Goal: Information Seeking & Learning: Learn about a topic

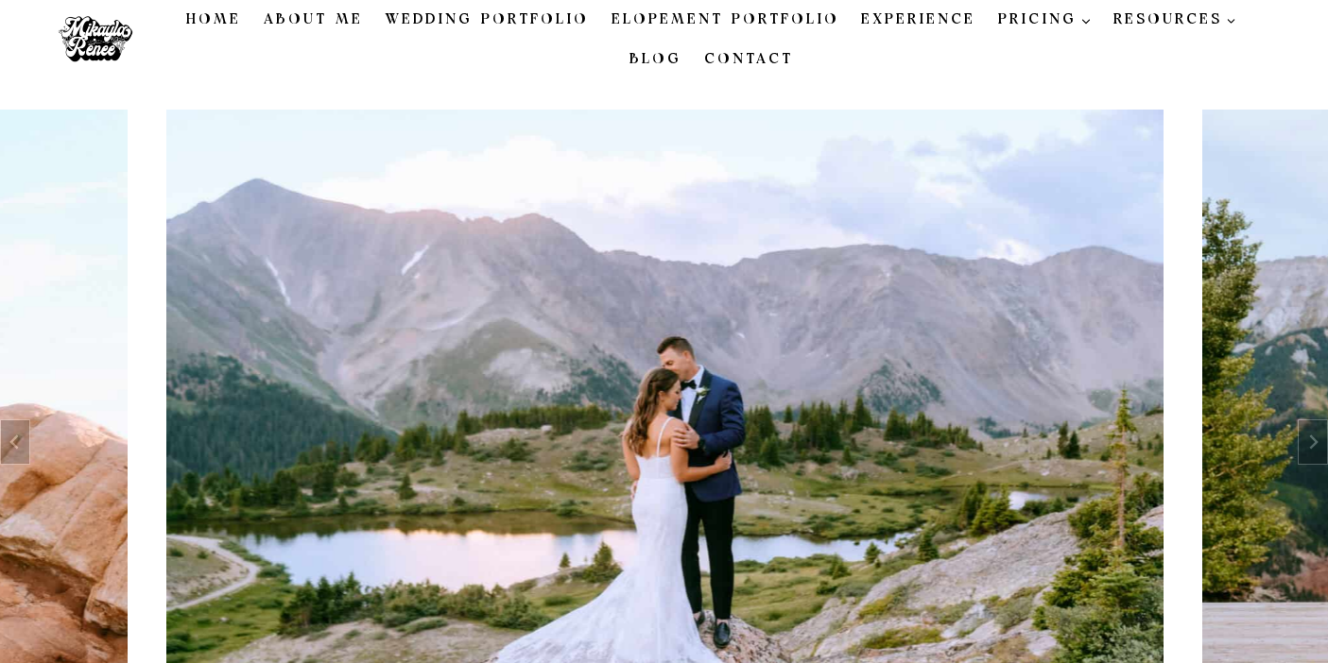
click at [662, 19] on link "Elopement Portfolio" at bounding box center [725, 20] width 250 height 40
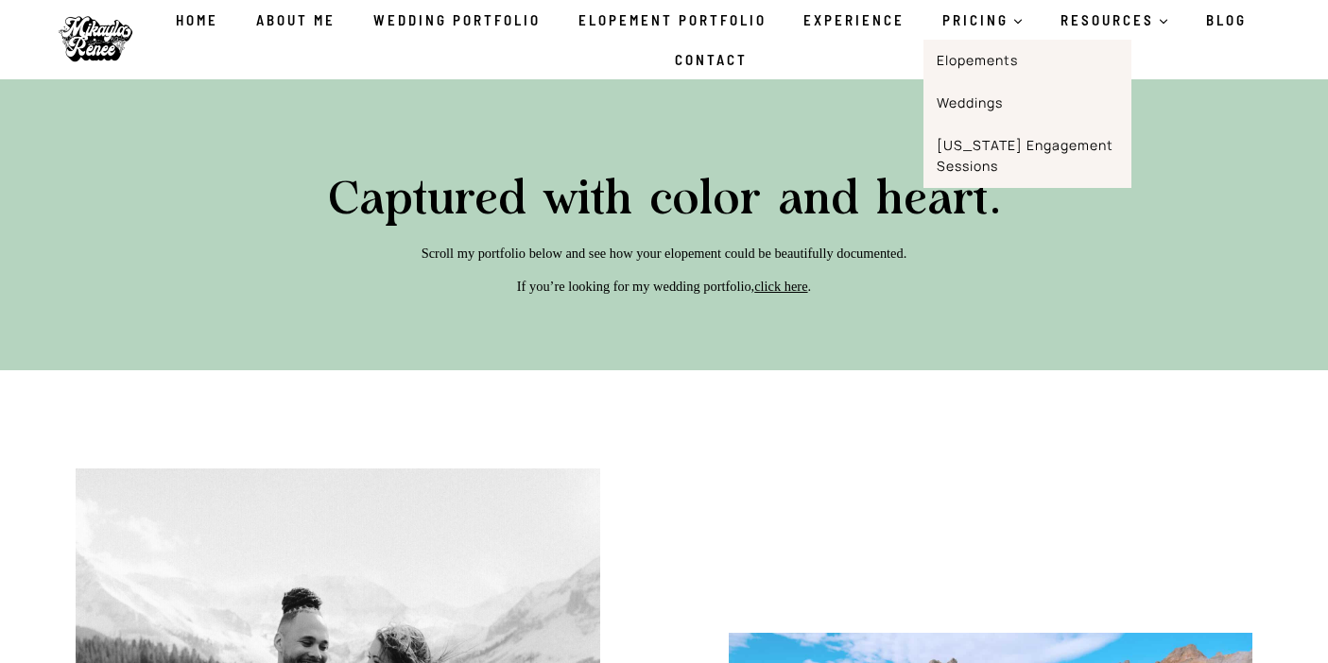
click at [968, 67] on link "Elopements" at bounding box center [1027, 61] width 208 height 43
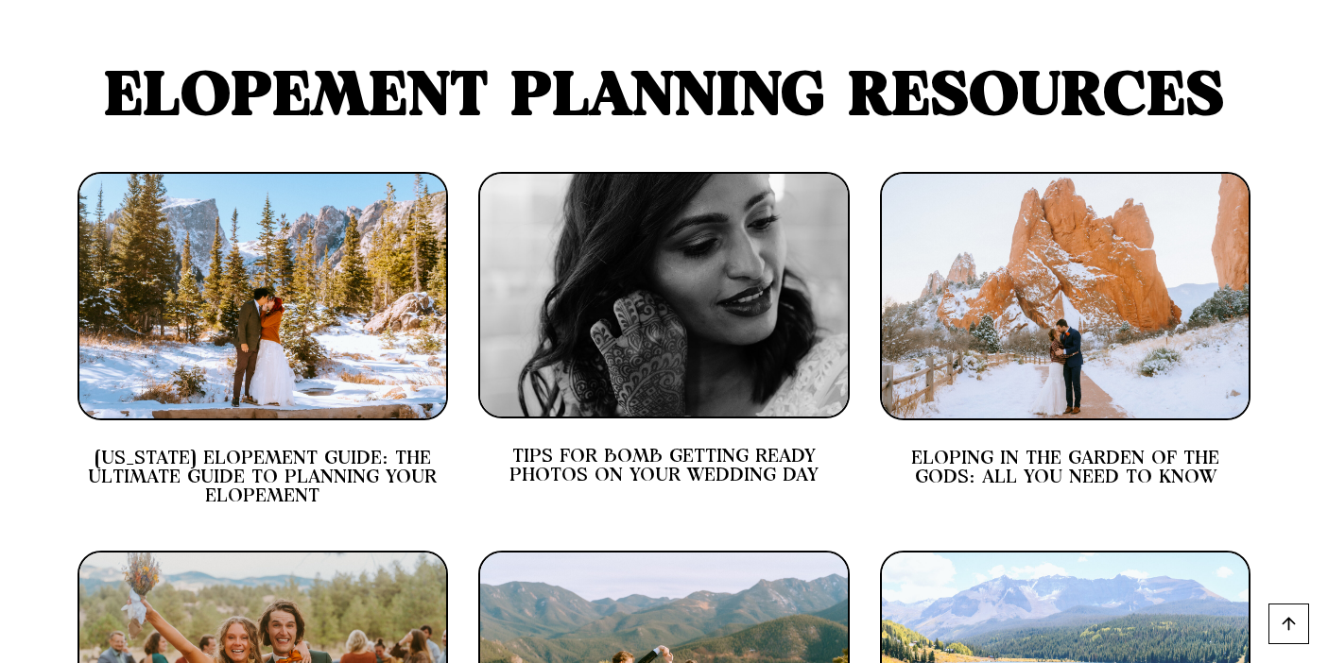
scroll to position [8754, 0]
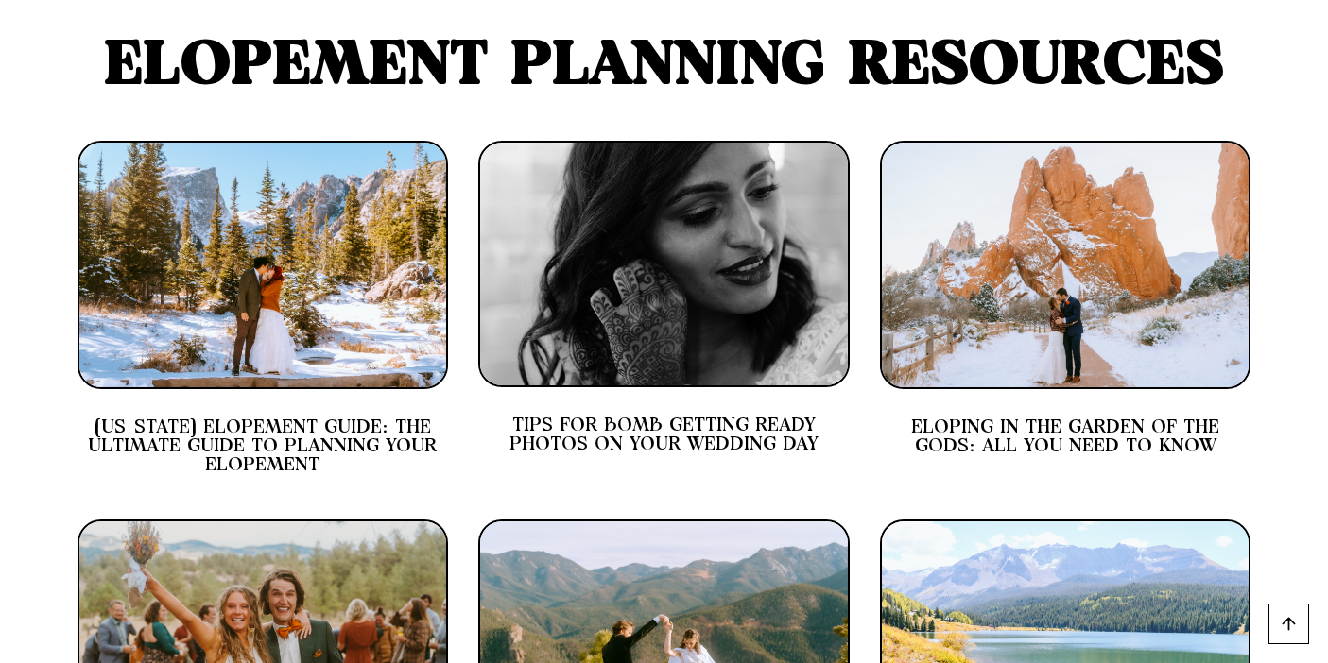
click at [1085, 141] on img at bounding box center [1065, 265] width 371 height 249
click at [1027, 418] on link "ELOPING IN THE GARDEN OF THE GODS: ALL YOU NEED TO KNOW" at bounding box center [1065, 437] width 308 height 38
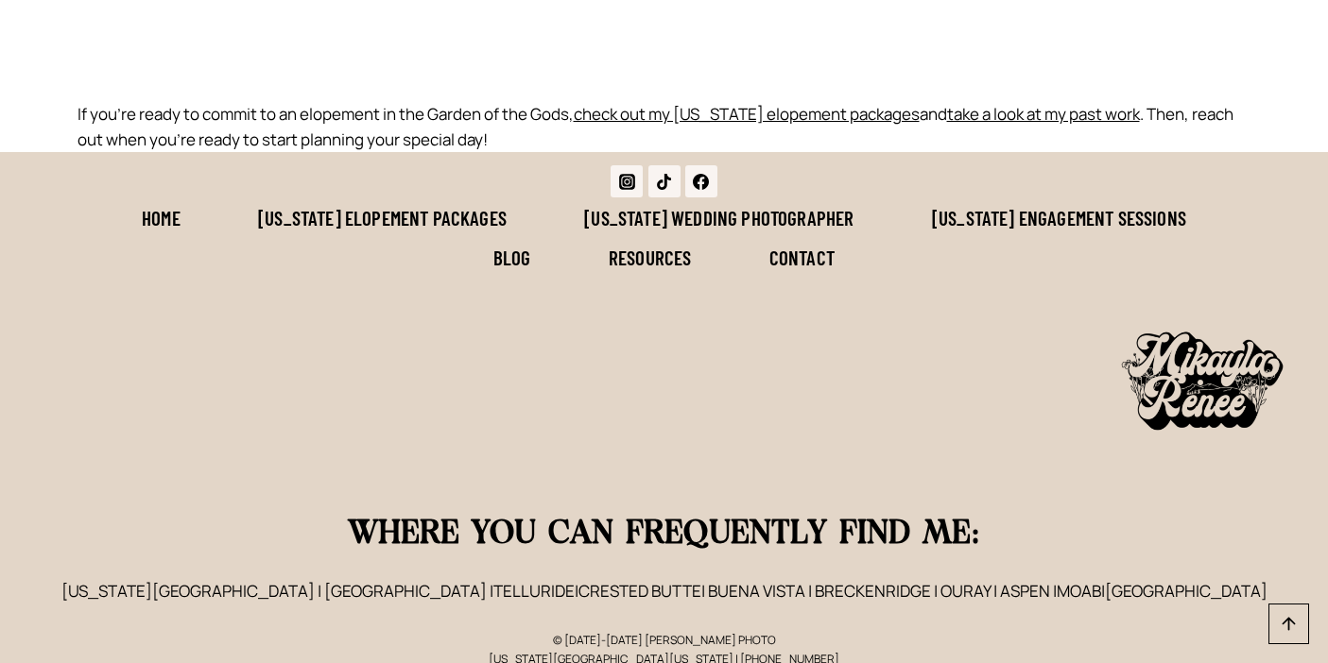
scroll to position [9314, 0]
